Goal: Check status: Check status

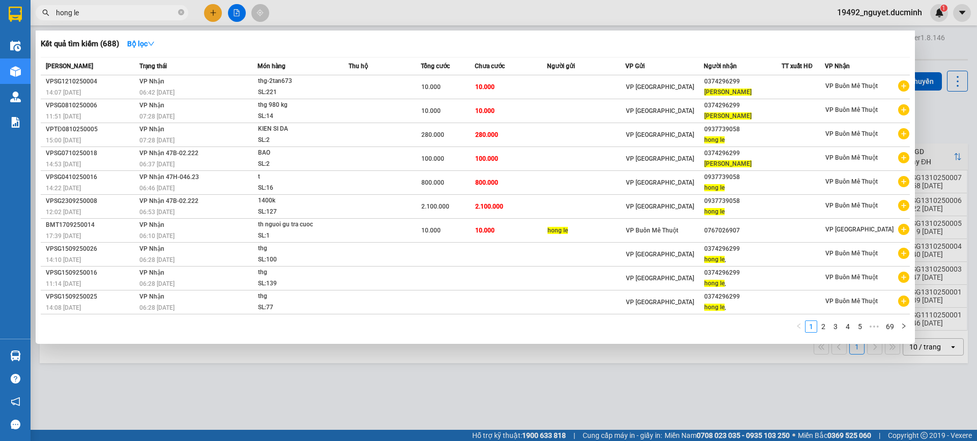
click at [90, 9] on input "hong le" at bounding box center [116, 12] width 120 height 11
drag, startPoint x: 90, startPoint y: 9, endPoint x: 31, endPoint y: 20, distance: 60.6
click at [31, 20] on div "Kết quả tìm kiếm ( 688 ) Bộ lọc Mã ĐH Trạng thái Món hàng Thu hộ Tổng cước Chưa…" at bounding box center [99, 13] width 198 height 18
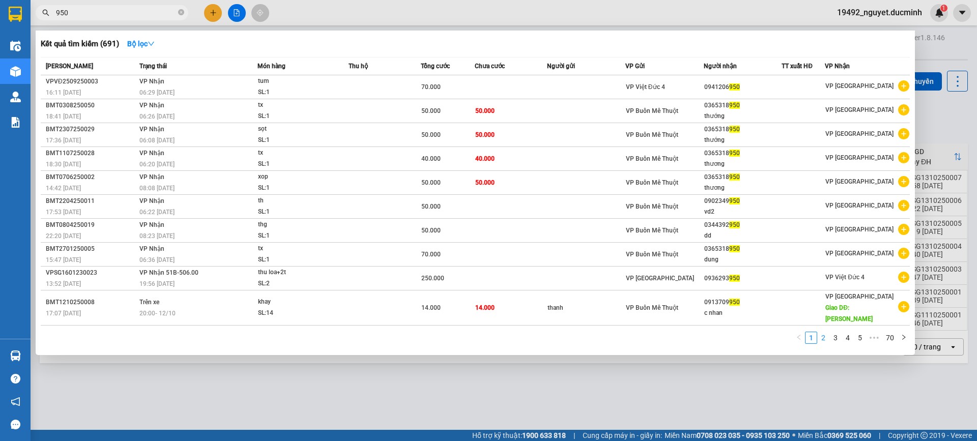
type input "950"
click at [821, 332] on link "2" at bounding box center [823, 337] width 11 height 11
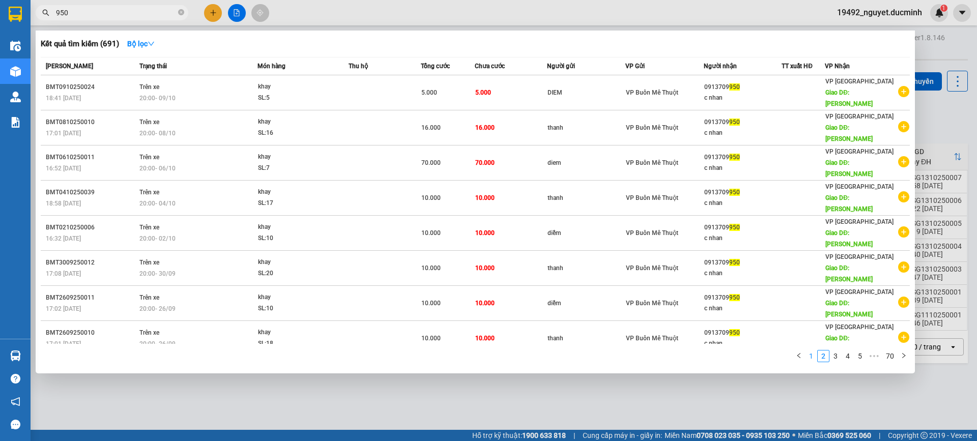
click at [809, 351] on link "1" at bounding box center [810, 356] width 11 height 11
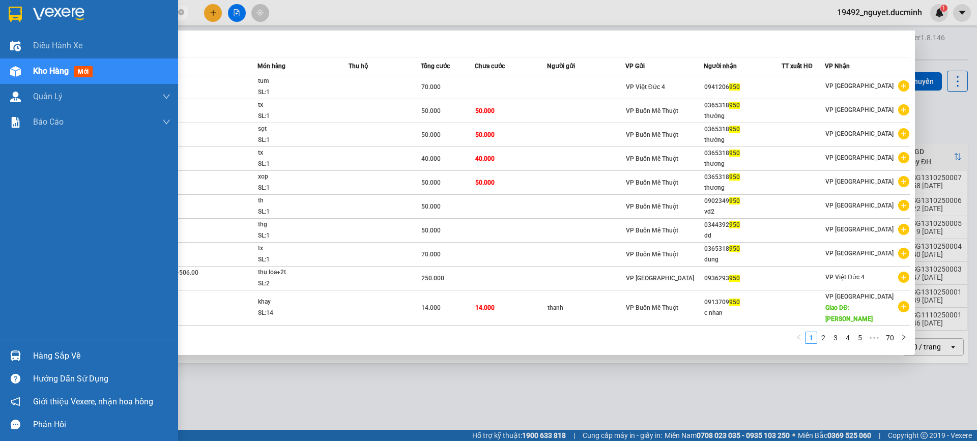
drag, startPoint x: 84, startPoint y: 13, endPoint x: 17, endPoint y: 15, distance: 66.7
click at [17, 15] on section "Kết quả tìm kiếm ( 691 ) Bộ lọc Mã ĐH Trạng thái Món hàng Thu hộ Tổng cước Chưa…" at bounding box center [488, 220] width 977 height 441
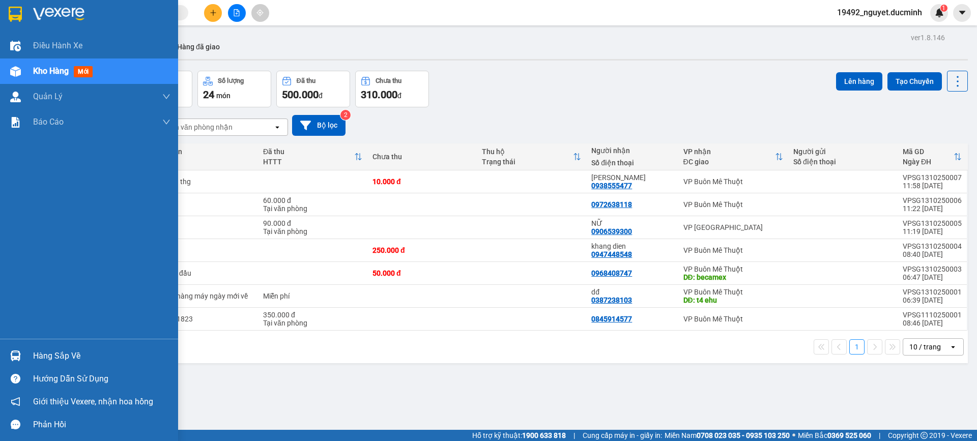
click at [36, 69] on span "Kho hàng" at bounding box center [51, 71] width 36 height 10
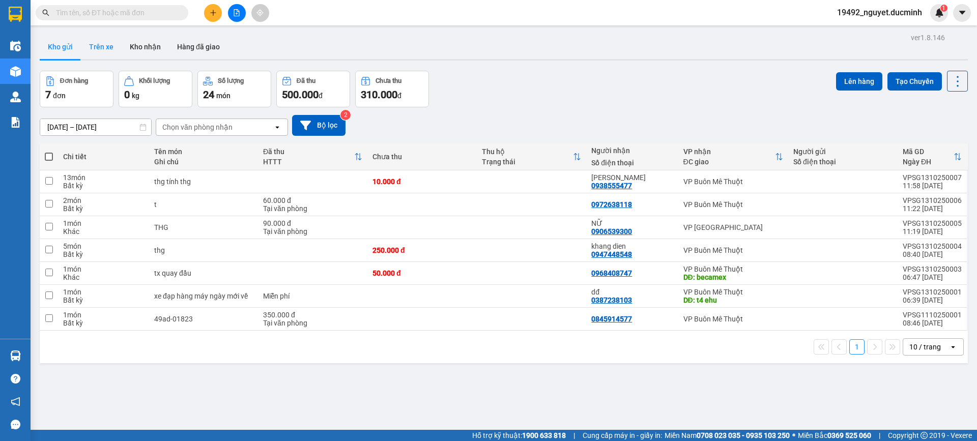
click at [106, 46] on button "Trên xe" at bounding box center [101, 47] width 41 height 24
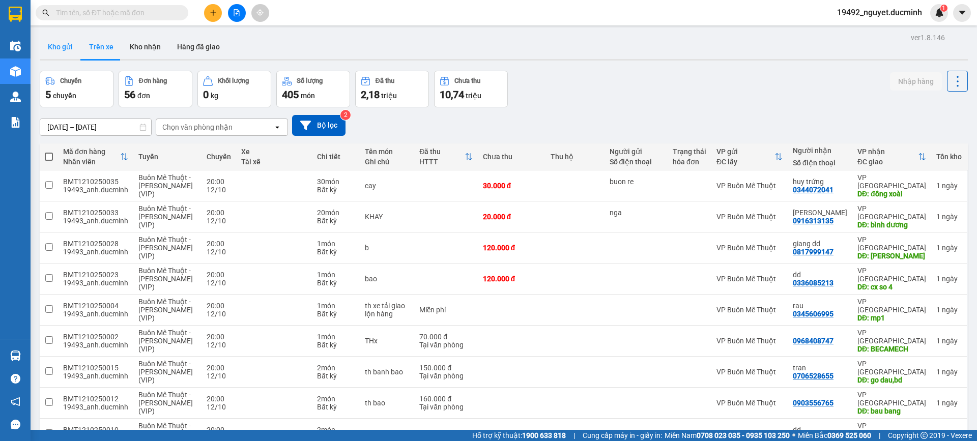
click at [63, 47] on button "Kho gửi" at bounding box center [60, 47] width 41 height 24
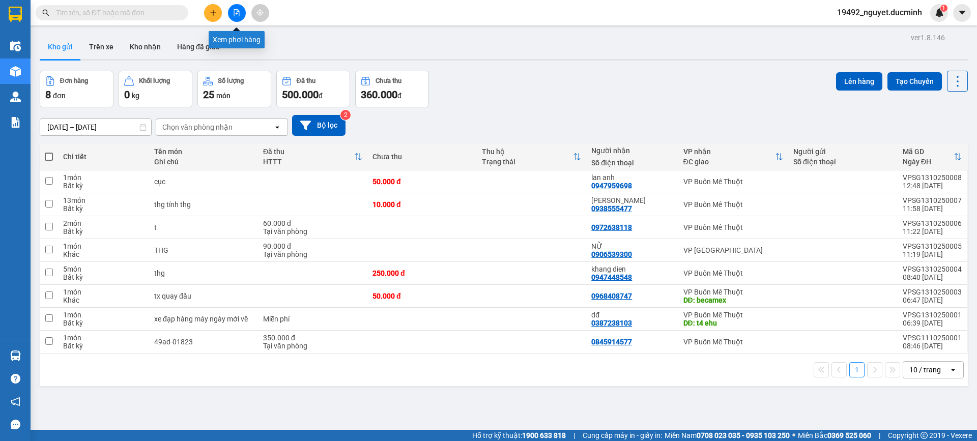
click at [235, 11] on icon "file-add" at bounding box center [236, 12] width 7 height 7
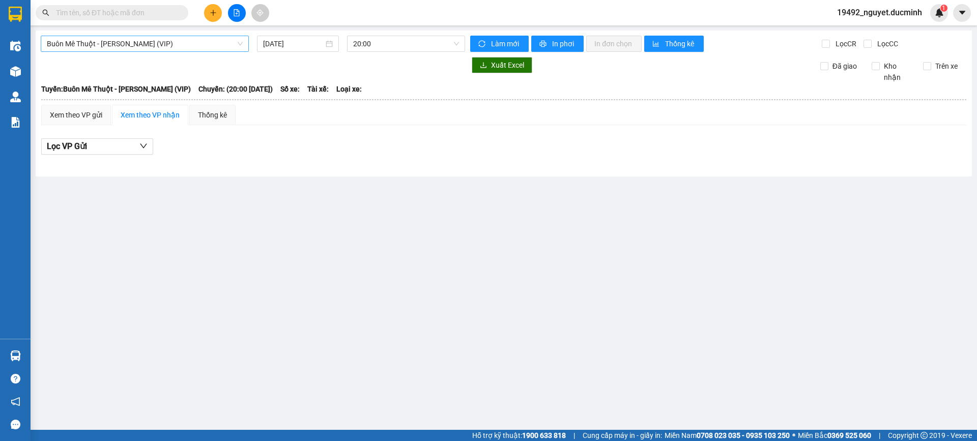
click at [208, 42] on span "Buôn Mê Thuột - [PERSON_NAME] (VIP)" at bounding box center [145, 43] width 196 height 15
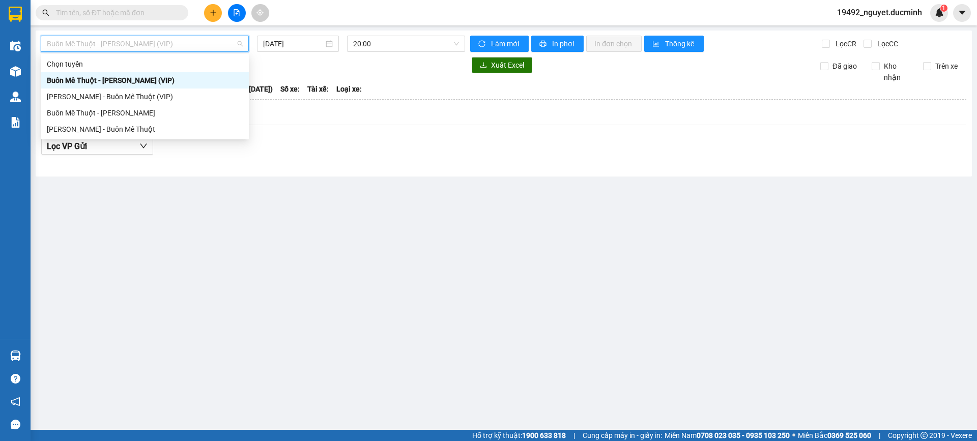
drag, startPoint x: 193, startPoint y: 97, endPoint x: 195, endPoint y: 80, distance: 16.4
click at [195, 80] on div "Chọn tuyến [GEOGRAPHIC_DATA] - [PERSON_NAME] (VIP) [PERSON_NAME] - Buôn Mê Thuộ…" at bounding box center [145, 96] width 208 height 81
click at [195, 80] on div "Buôn Mê Thuột - [PERSON_NAME] (VIP)" at bounding box center [145, 80] width 196 height 11
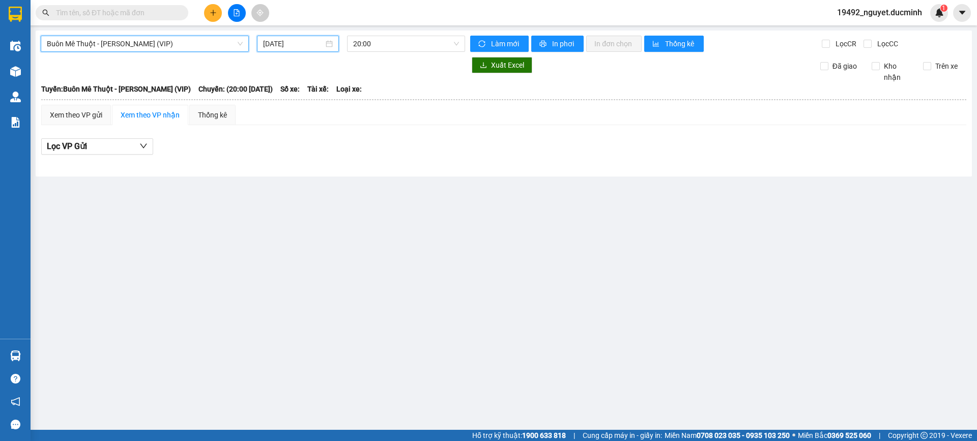
click at [276, 41] on input "[DATE]" at bounding box center [293, 43] width 61 height 11
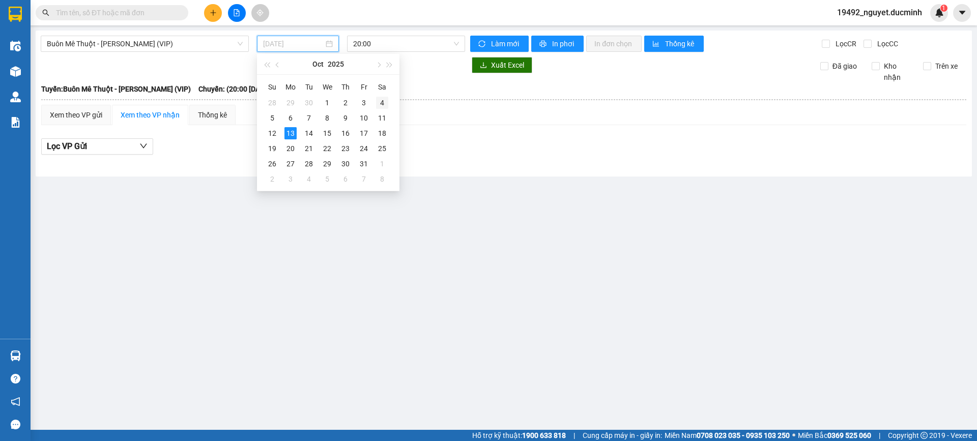
click at [383, 103] on div "4" at bounding box center [382, 103] width 12 height 12
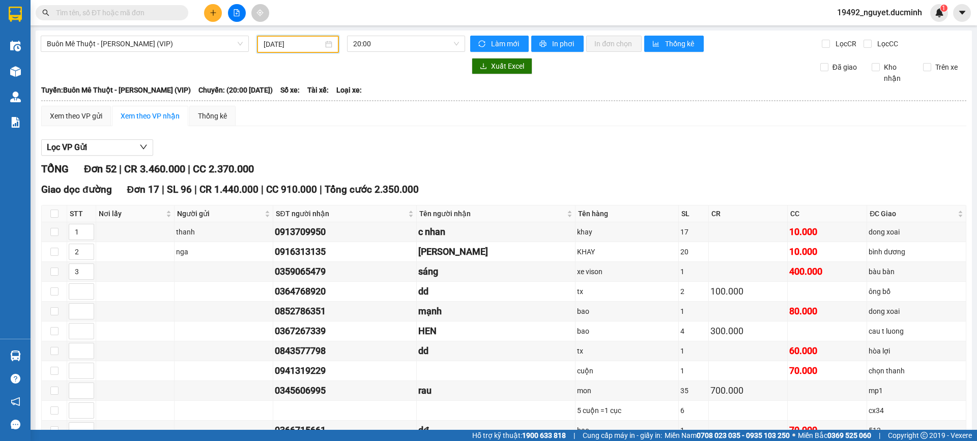
click at [274, 48] on input "[DATE]" at bounding box center [294, 44] width 60 height 11
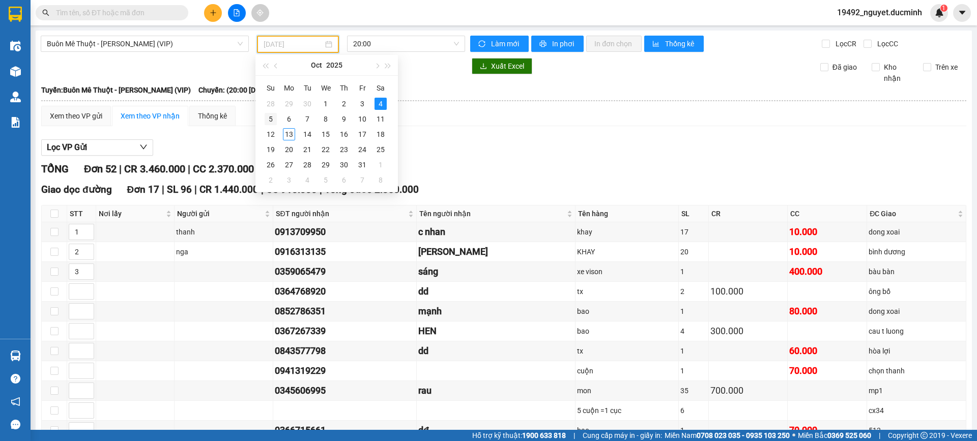
click at [271, 117] on div "5" at bounding box center [271, 119] width 12 height 12
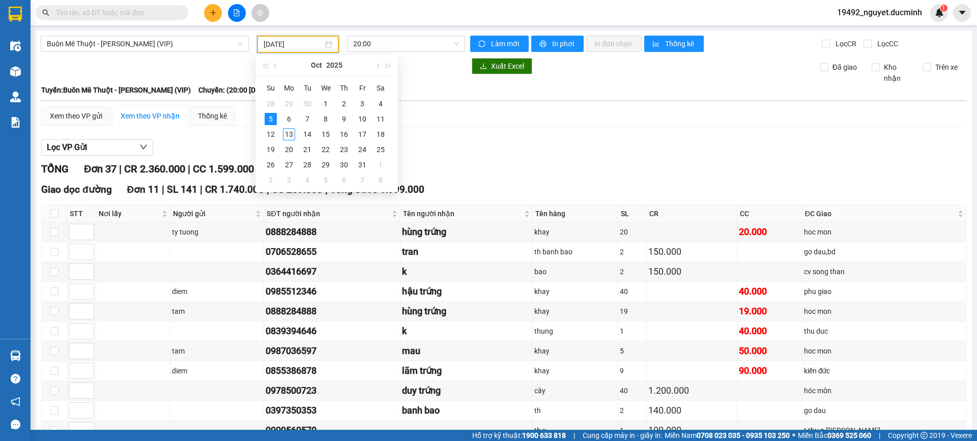
click at [292, 48] on input "[DATE]" at bounding box center [294, 44] width 60 height 11
click at [287, 116] on div "6" at bounding box center [289, 119] width 12 height 12
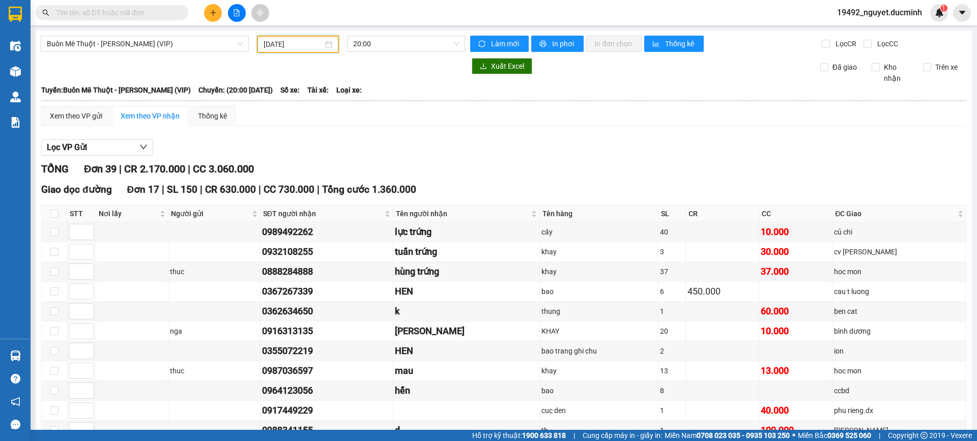
click at [289, 46] on input "[DATE]" at bounding box center [294, 44] width 60 height 11
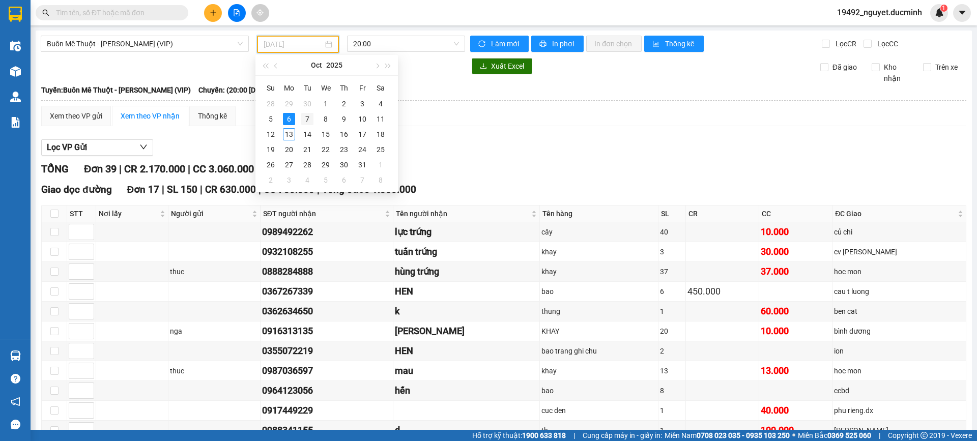
click at [308, 117] on div "7" at bounding box center [307, 119] width 12 height 12
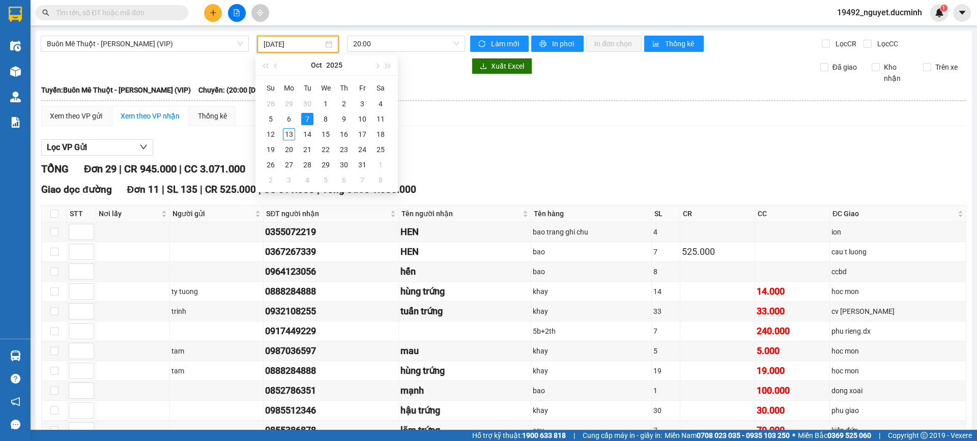
click at [305, 44] on input "[DATE]" at bounding box center [294, 44] width 60 height 11
click at [327, 115] on div "8" at bounding box center [325, 119] width 12 height 12
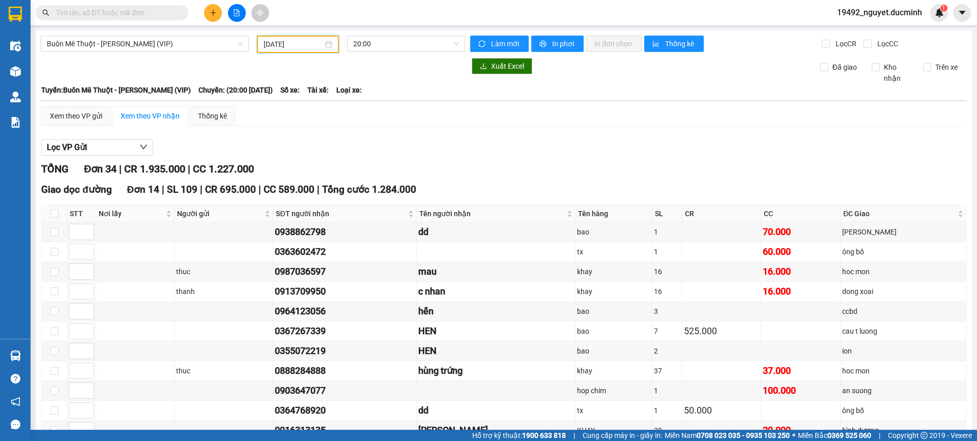
click at [301, 45] on input "[DATE]" at bounding box center [294, 44] width 60 height 11
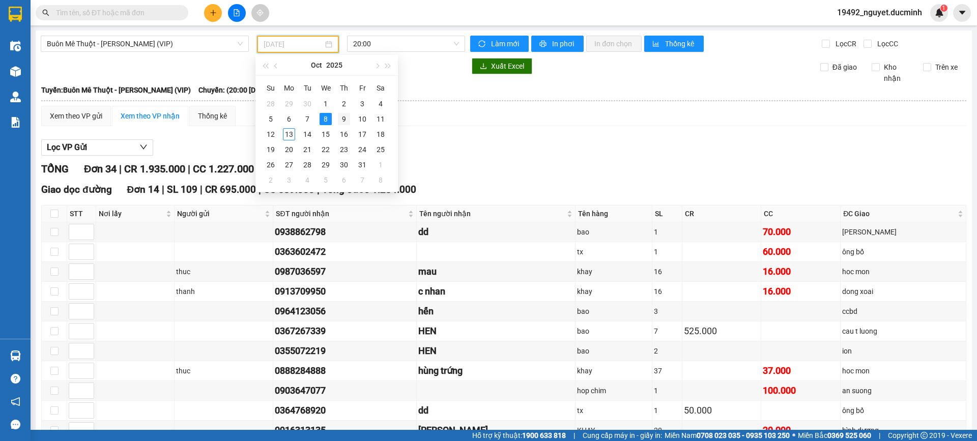
click at [344, 114] on div "9" at bounding box center [344, 119] width 12 height 12
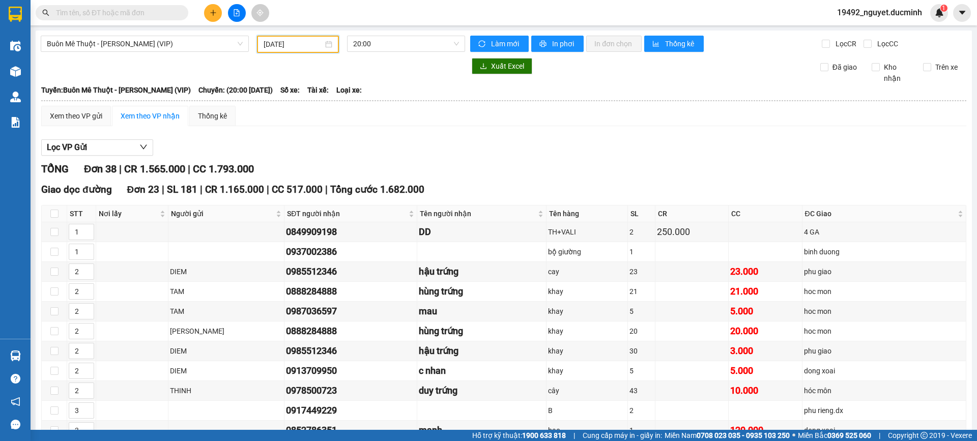
click at [305, 42] on input "[DATE]" at bounding box center [294, 44] width 60 height 11
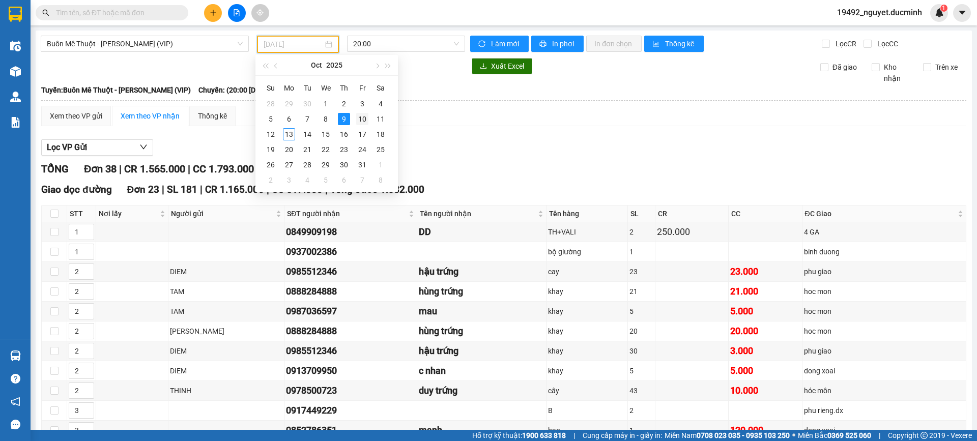
click at [365, 119] on div "10" at bounding box center [362, 119] width 12 height 12
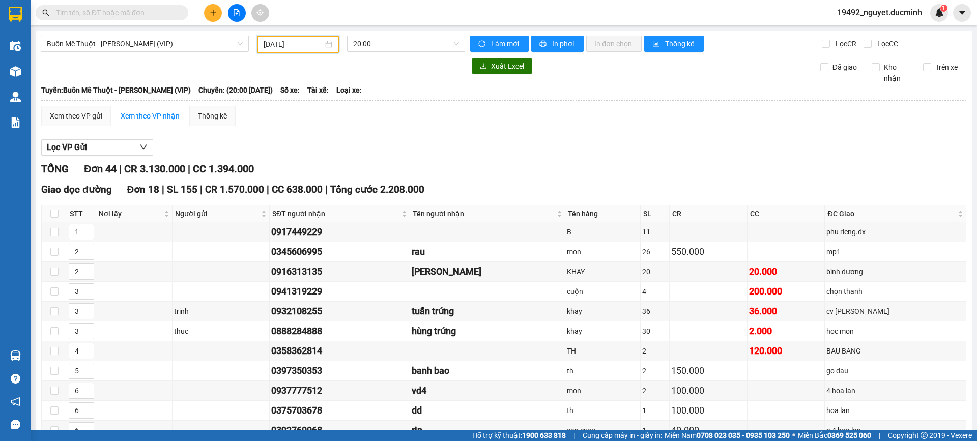
click at [308, 49] on input "[DATE]" at bounding box center [294, 44] width 60 height 11
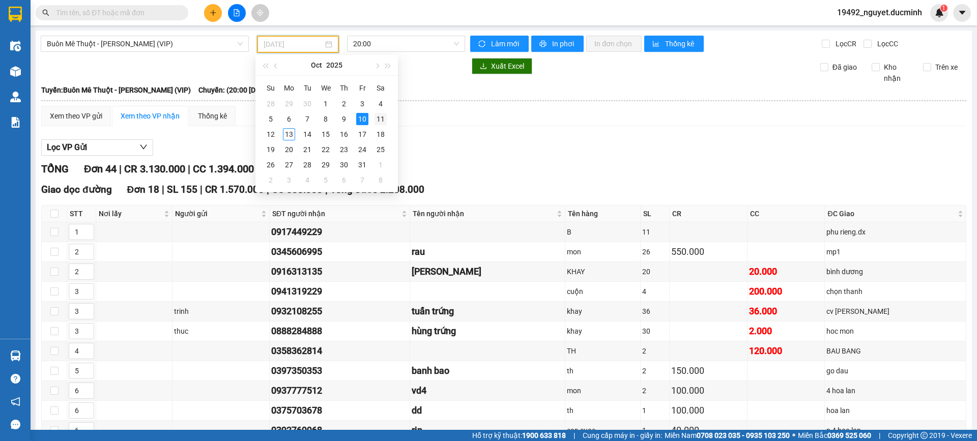
click at [379, 119] on div "11" at bounding box center [380, 119] width 12 height 12
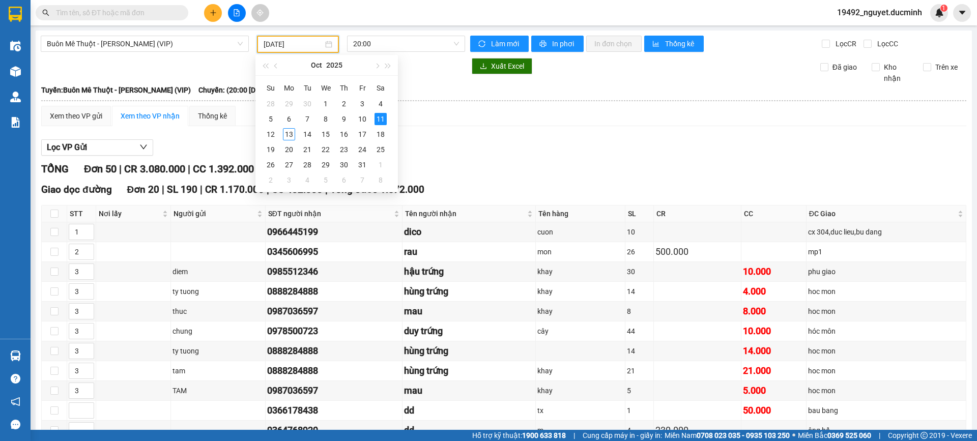
click at [286, 48] on input "[DATE]" at bounding box center [294, 44] width 60 height 11
click at [271, 134] on div "12" at bounding box center [271, 134] width 12 height 12
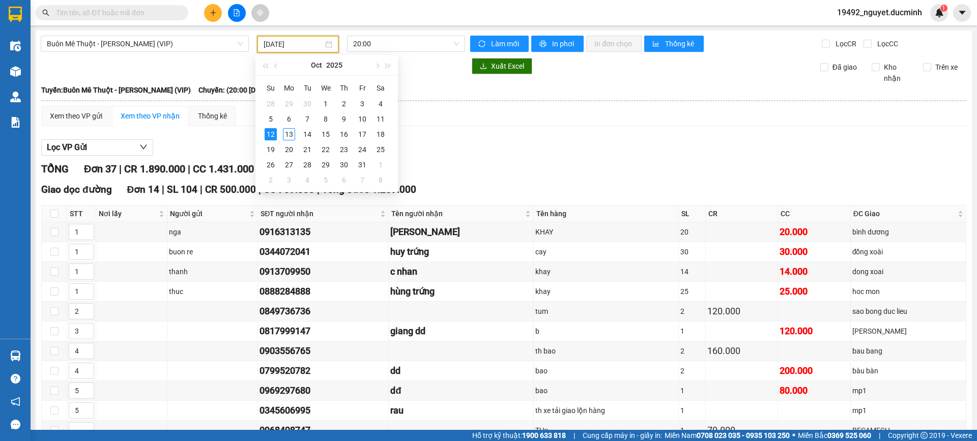
click at [283, 43] on input "[DATE]" at bounding box center [294, 44] width 60 height 11
click at [736, 85] on div "Tuyến: Buôn Mê Thuột - [PERSON_NAME] (VIP) Chuyến: (20:00 [DATE]) Số xe: Tài xế…" at bounding box center [503, 89] width 925 height 11
click at [282, 41] on input "[DATE]" at bounding box center [294, 44] width 60 height 11
click at [362, 102] on div "3" at bounding box center [362, 104] width 12 height 12
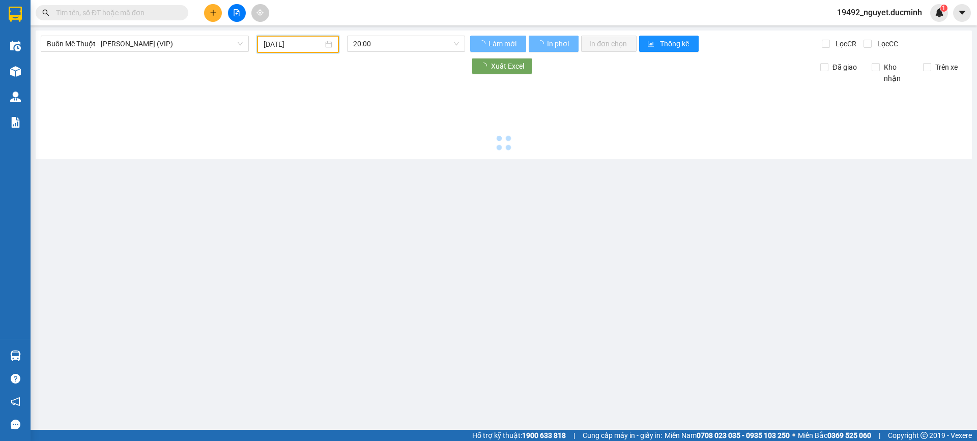
type input "[DATE]"
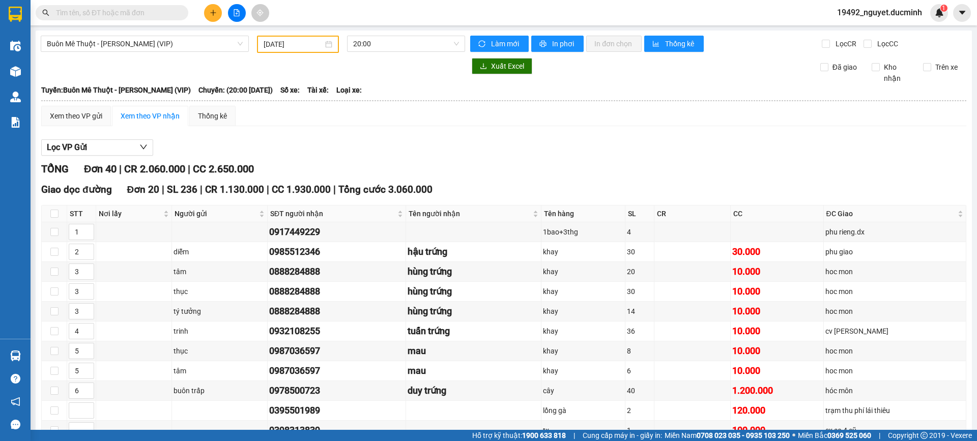
click at [153, 13] on input "text" at bounding box center [116, 12] width 120 height 11
type input "0"
drag, startPoint x: 66, startPoint y: 12, endPoint x: 25, endPoint y: 13, distance: 40.7
click at [25, 13] on section "Kết quả tìm kiếm ( 691 ) Bộ lọc Mã ĐH Trạng thái Món hàng Thu hộ Tổng cước Chưa…" at bounding box center [488, 220] width 977 height 441
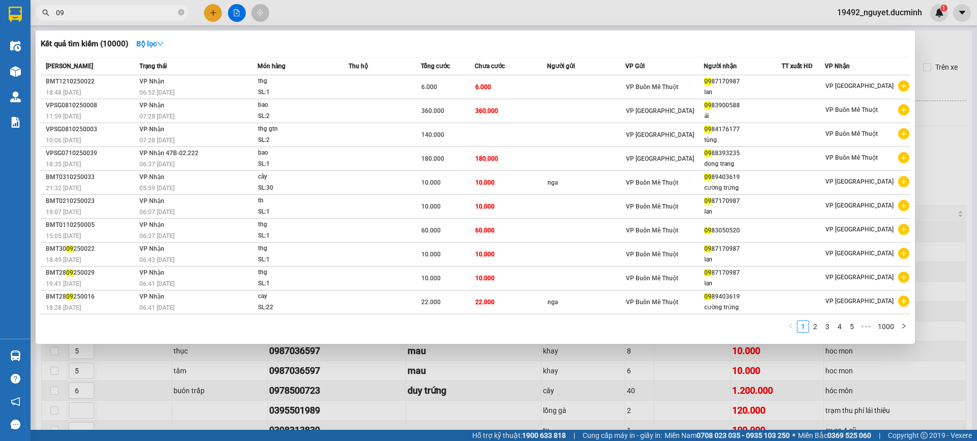
type input "0"
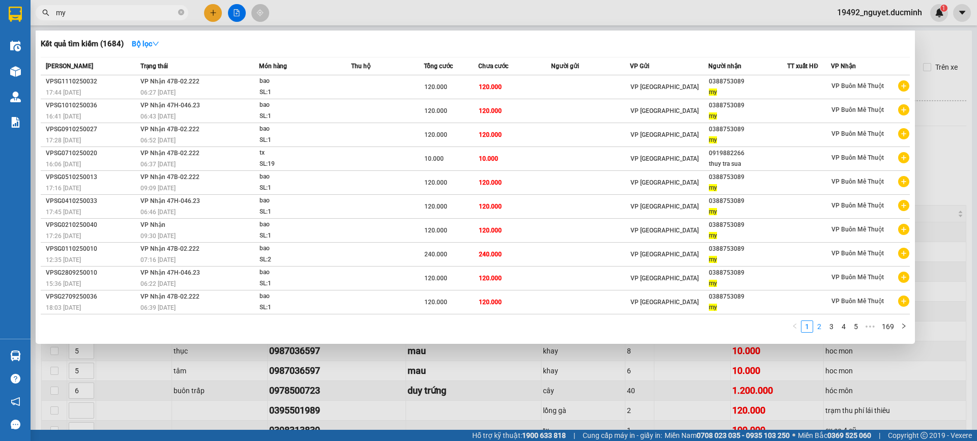
type input "my"
click at [818, 323] on link "2" at bounding box center [818, 326] width 11 height 11
click at [806, 323] on link "1" at bounding box center [806, 326] width 11 height 11
